Goal: Task Accomplishment & Management: Manage account settings

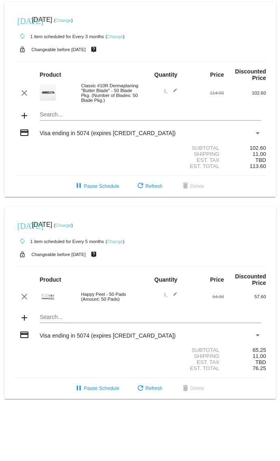
click at [71, 228] on link "Change" at bounding box center [63, 225] width 16 height 5
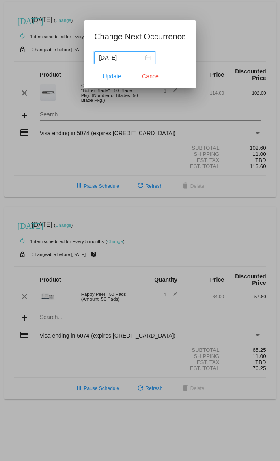
click at [142, 54] on input "[DATE]" at bounding box center [121, 57] width 44 height 9
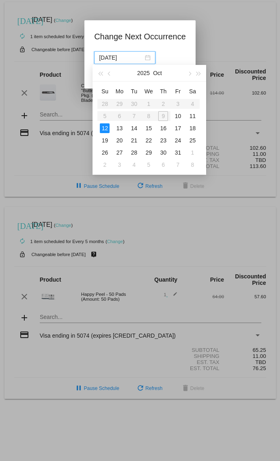
click at [197, 73] on span "button" at bounding box center [198, 74] width 4 height 4
click at [198, 75] on button "button" at bounding box center [198, 73] width 9 height 16
click at [98, 78] on button "button" at bounding box center [100, 73] width 9 height 16
click at [97, 79] on button "button" at bounding box center [100, 73] width 9 height 16
click at [188, 73] on span "button" at bounding box center [190, 74] width 4 height 4
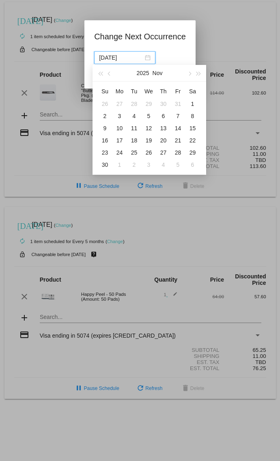
click at [186, 73] on button "button" at bounding box center [189, 73] width 9 height 16
click at [185, 74] on button "button" at bounding box center [189, 73] width 9 height 16
click at [186, 75] on button "button" at bounding box center [189, 73] width 9 height 16
click at [193, 140] on div "28" at bounding box center [193, 141] width 10 height 10
type input "[DATE]"
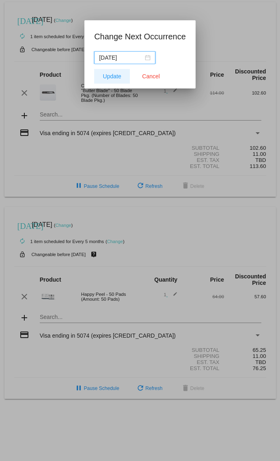
click at [108, 76] on span "Update" at bounding box center [112, 76] width 18 height 6
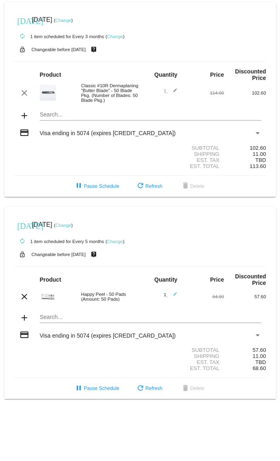
click at [71, 22] on link "Change" at bounding box center [63, 20] width 16 height 5
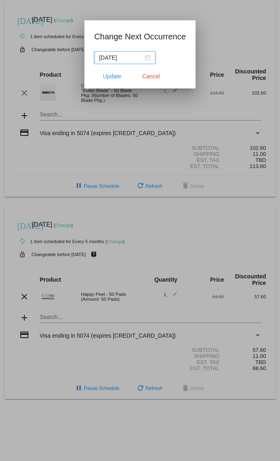
click at [142, 55] on input "[DATE]" at bounding box center [121, 57] width 44 height 9
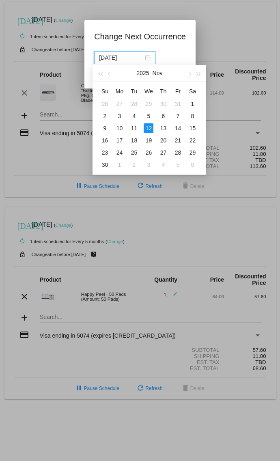
click at [189, 72] on button "button" at bounding box center [189, 73] width 9 height 16
click at [151, 151] on div "31" at bounding box center [149, 153] width 10 height 10
type input "[DATE]"
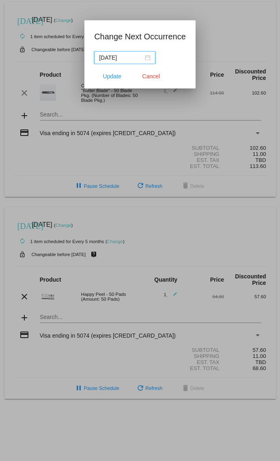
click at [111, 74] on span "Update" at bounding box center [112, 76] width 18 height 6
